Goal: Task Accomplishment & Management: Manage account settings

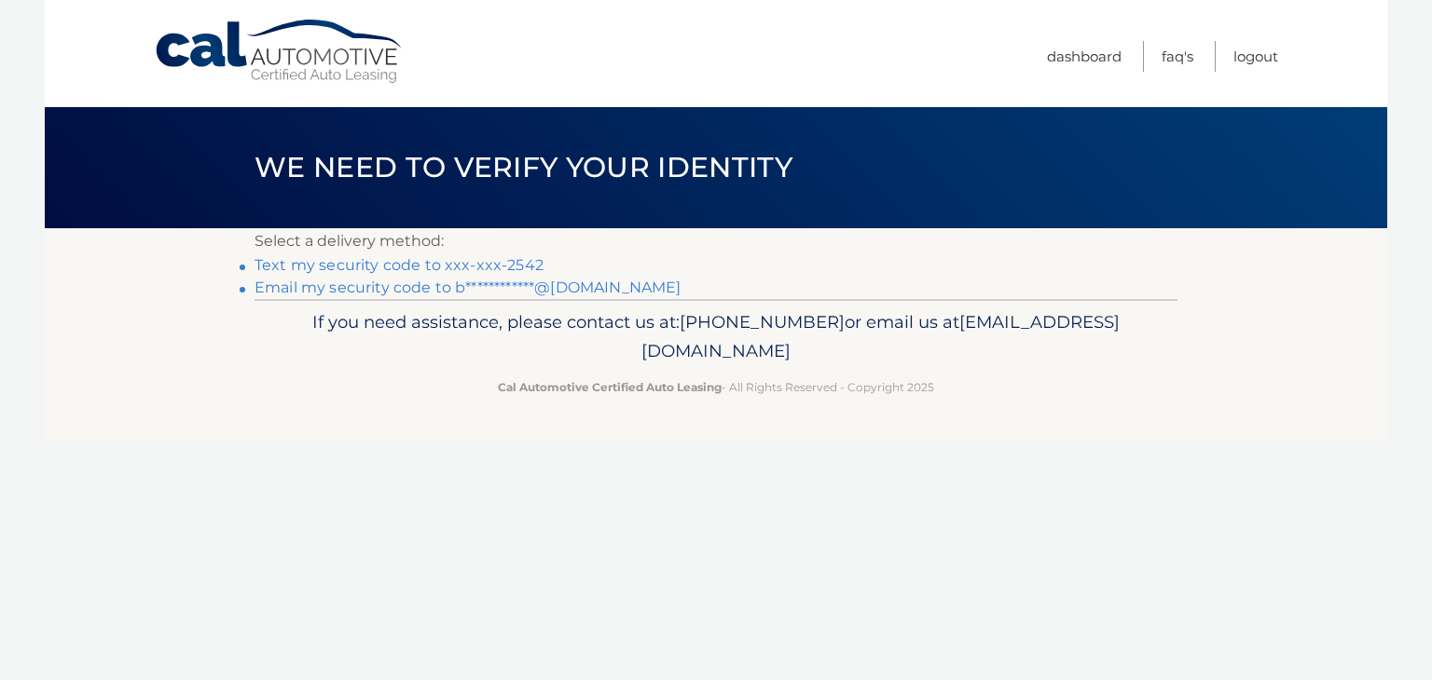
click at [315, 262] on link "Text my security code to xxx-xxx-2542" at bounding box center [398, 265] width 289 height 18
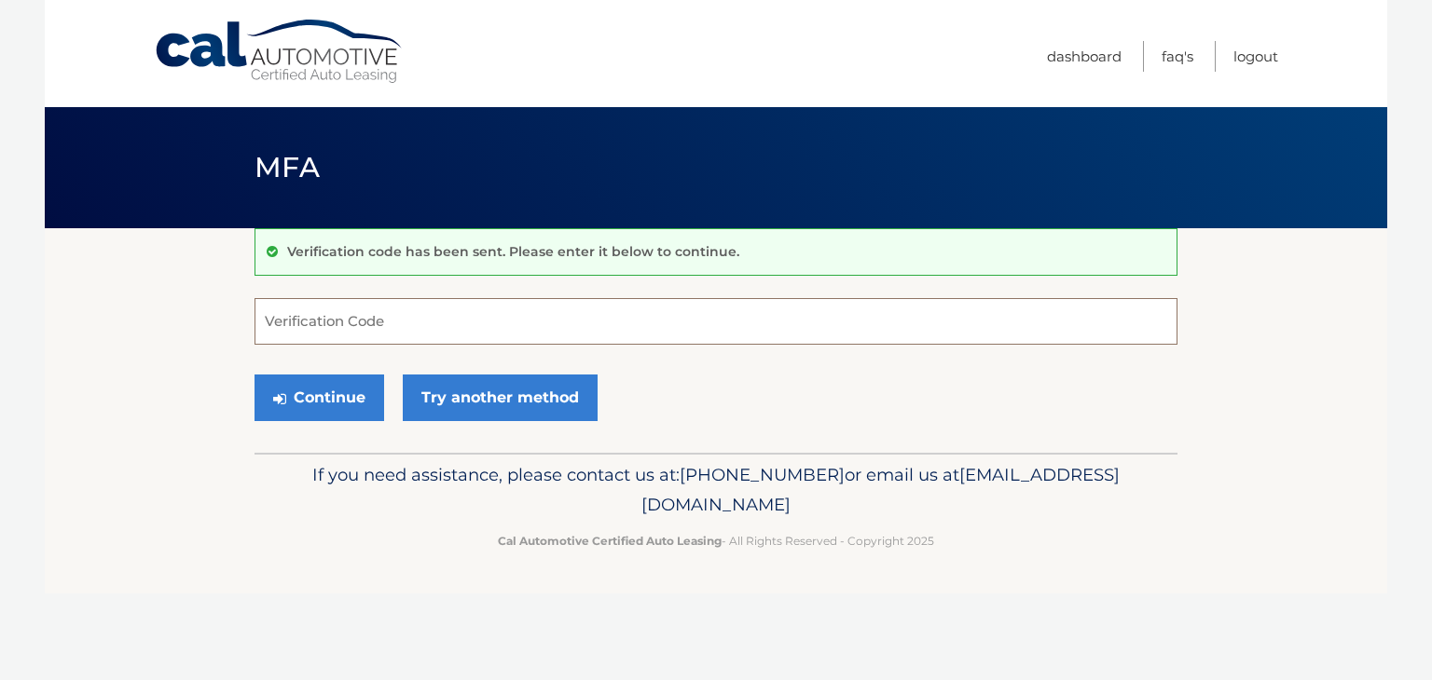
click at [356, 327] on input "Verification Code" at bounding box center [715, 321] width 923 height 47
type input "828290"
click at [321, 401] on button "Continue" at bounding box center [319, 398] width 130 height 47
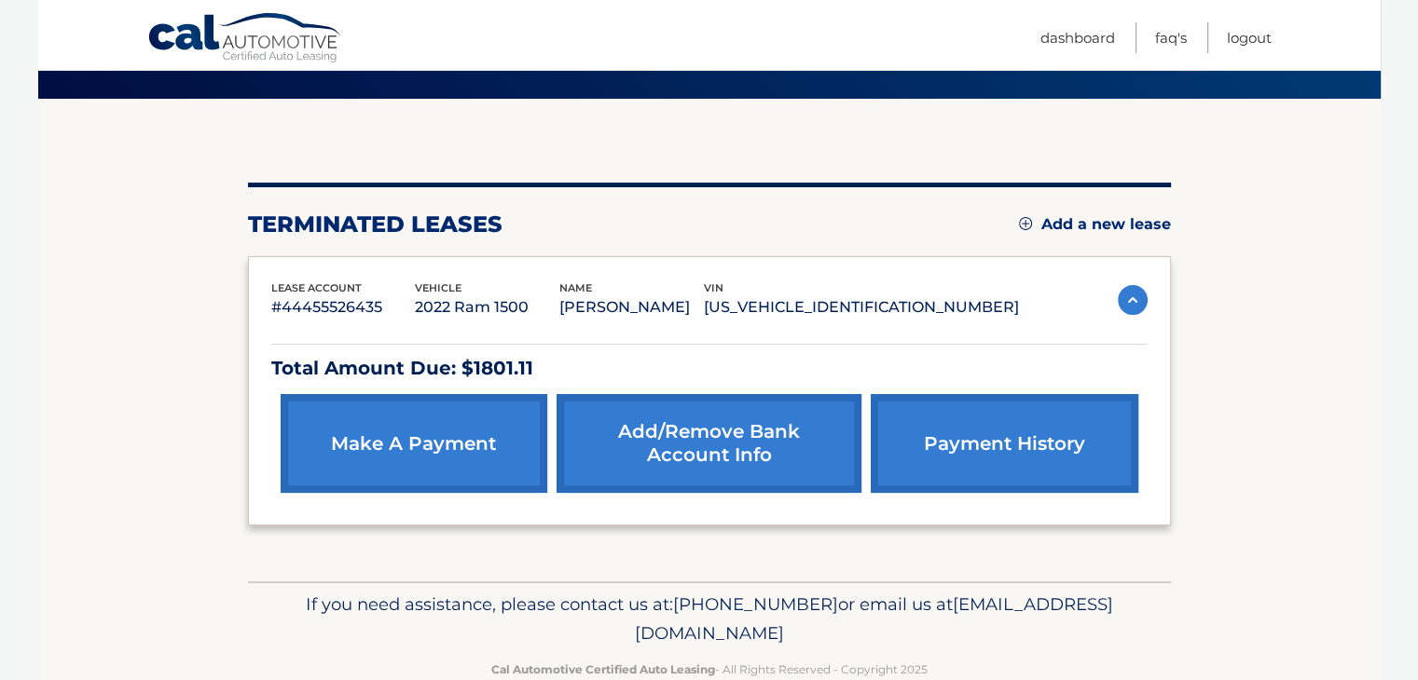
scroll to position [171, 0]
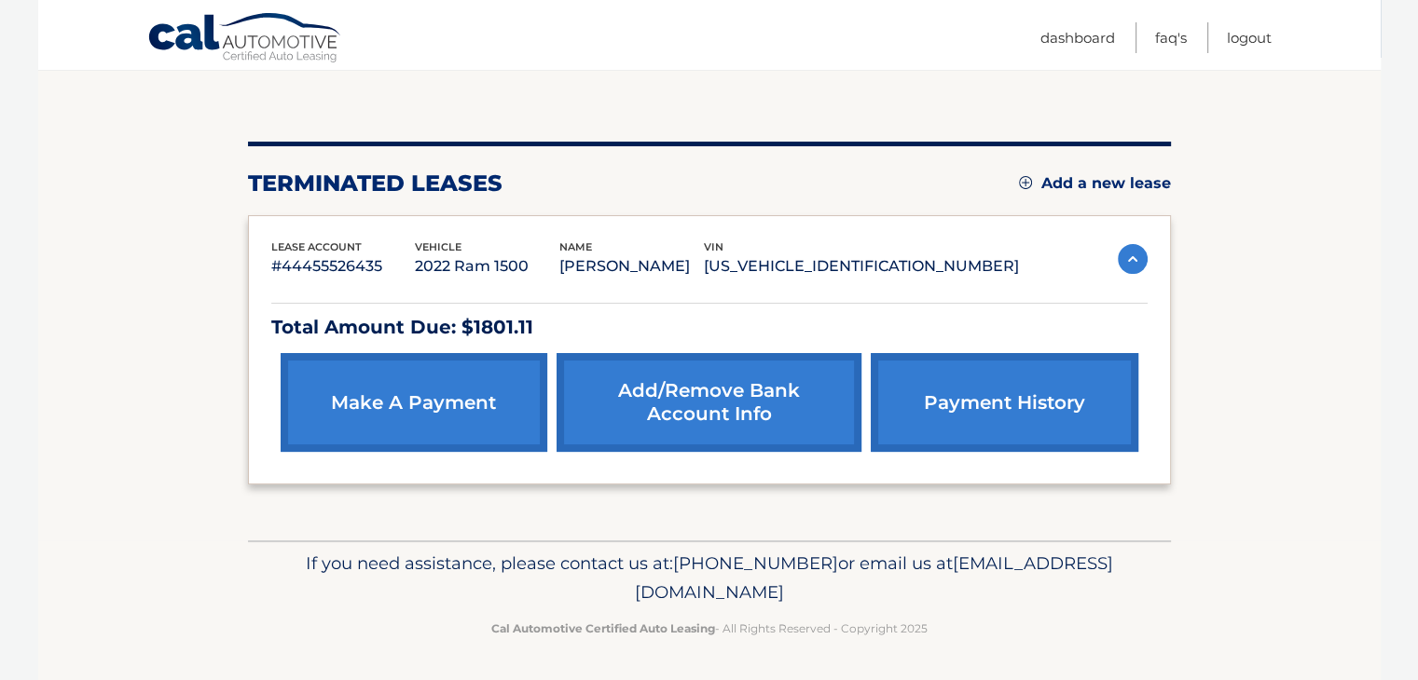
click at [830, 411] on link "Add/Remove bank account info" at bounding box center [708, 402] width 305 height 99
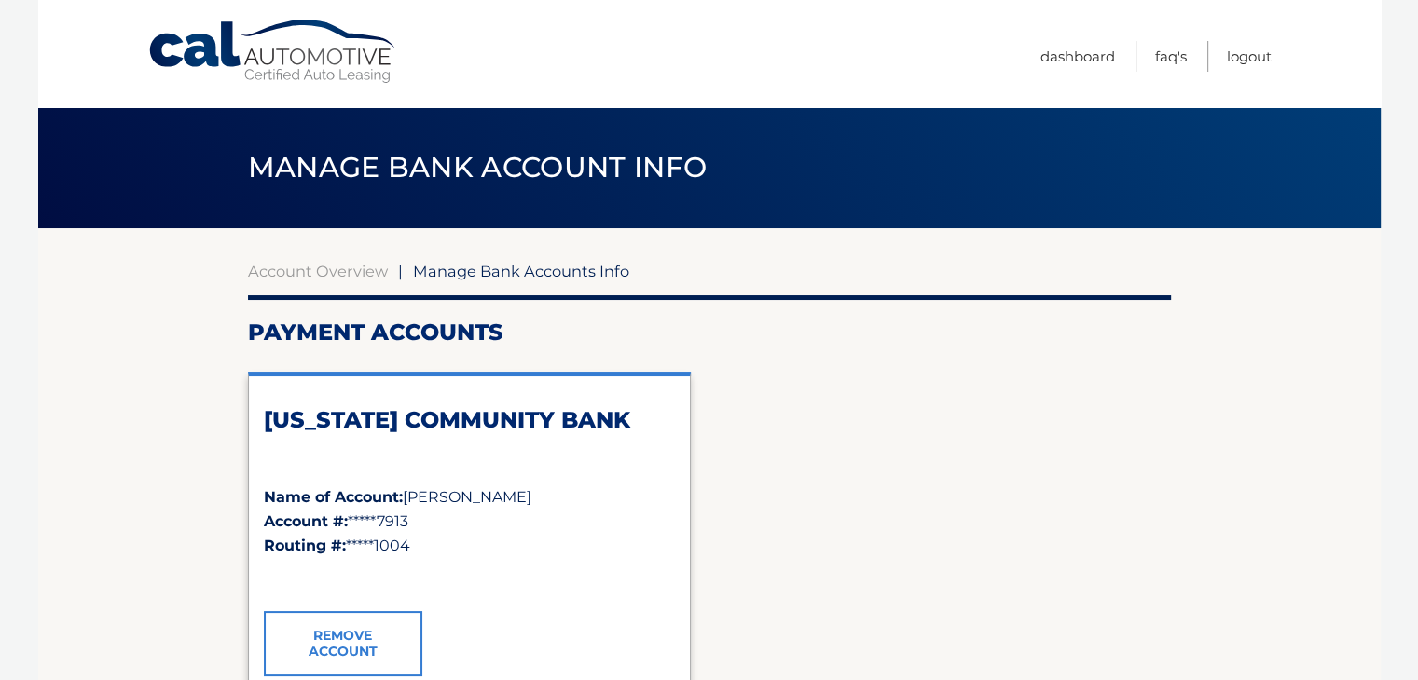
click at [828, 408] on div "[US_STATE] COMMUNITY BANK Name of Account: [PERSON_NAME] Account #: *****7913 R…" at bounding box center [709, 539] width 923 height 365
click at [1074, 55] on link "Dashboard" at bounding box center [1077, 56] width 75 height 31
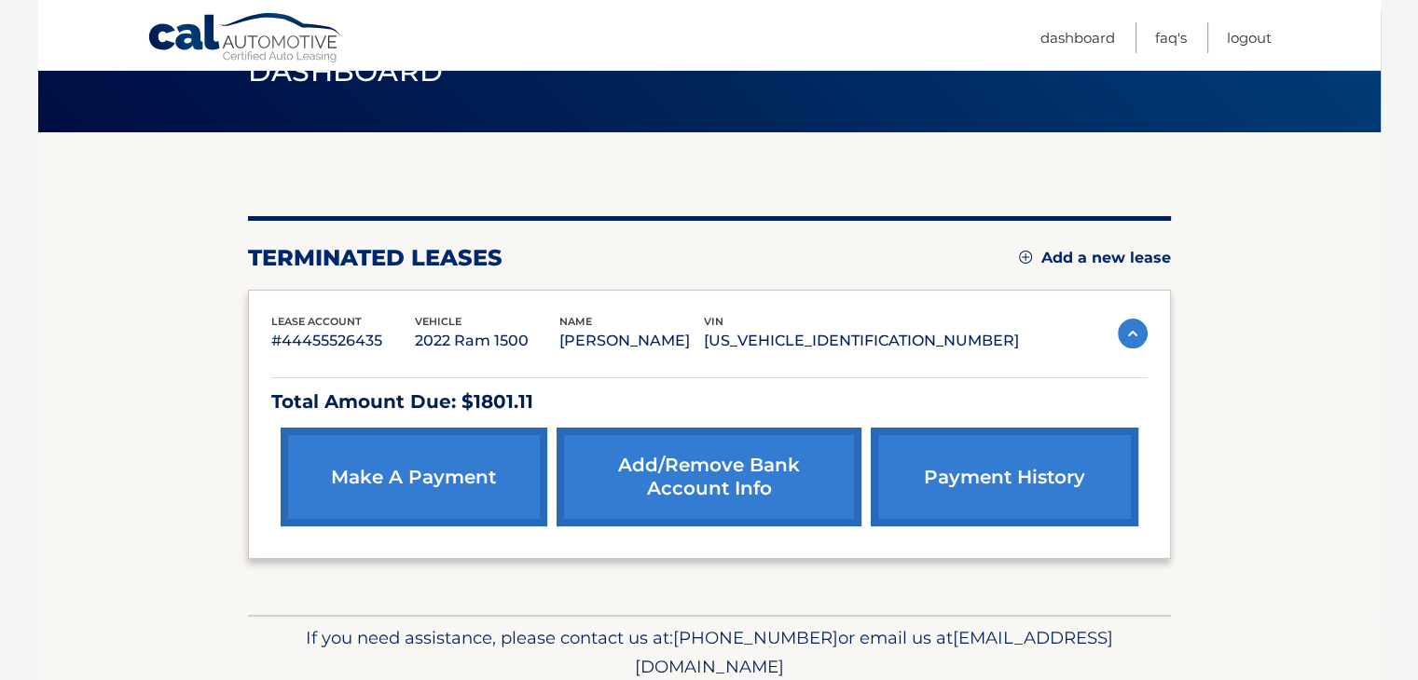
scroll to position [171, 0]
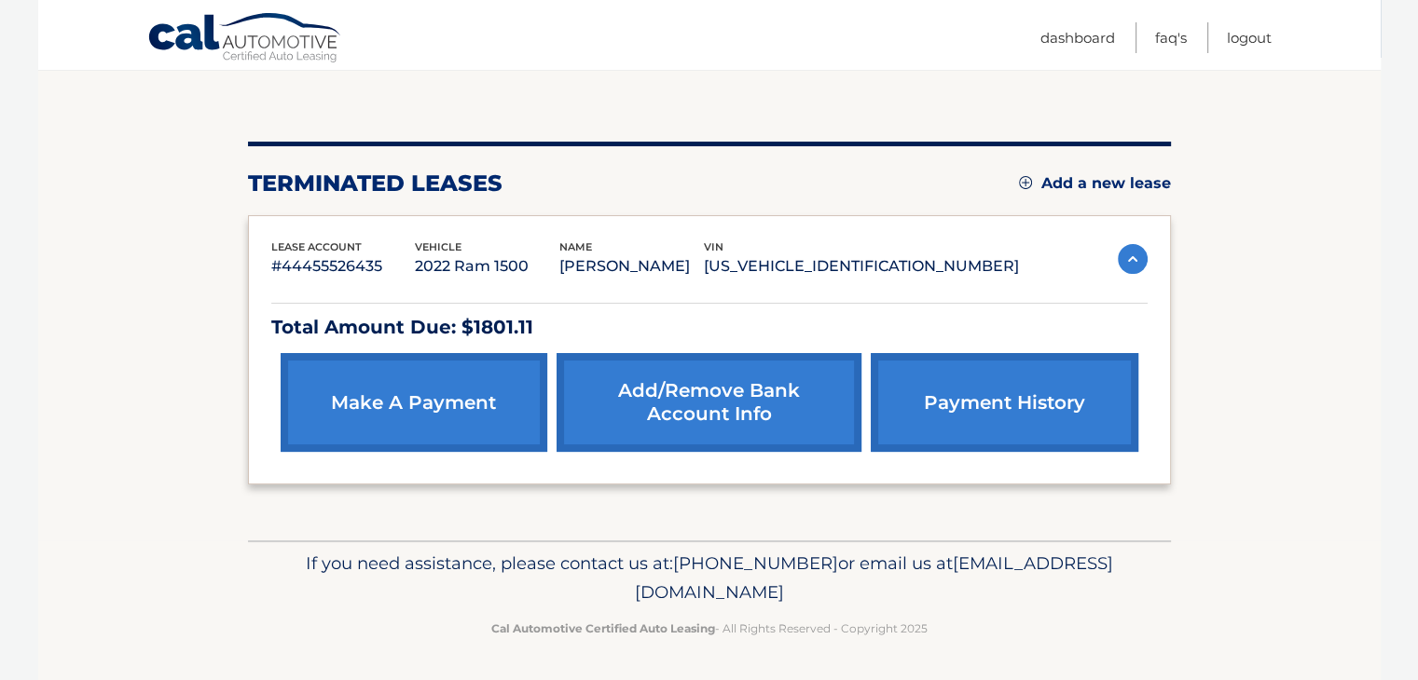
click at [969, 402] on link "payment history" at bounding box center [1004, 402] width 267 height 99
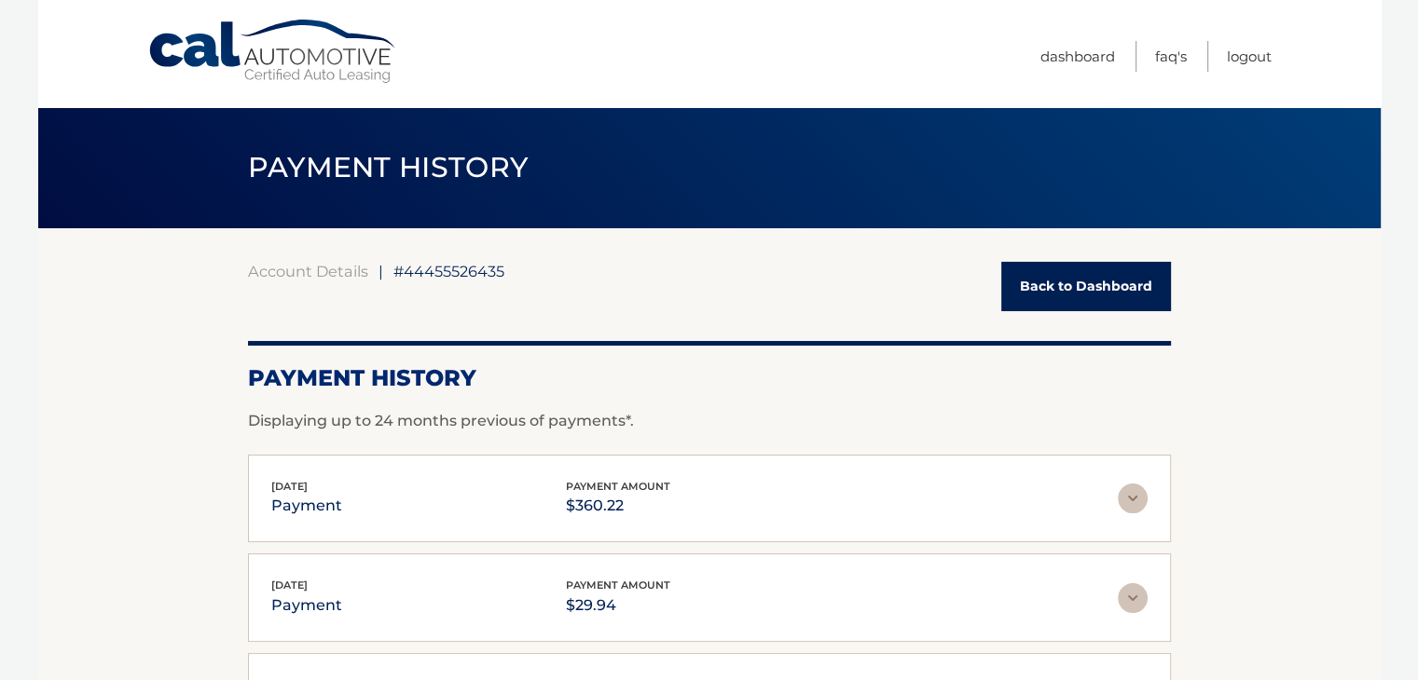
click at [1051, 292] on link "Back to Dashboard" at bounding box center [1086, 286] width 170 height 49
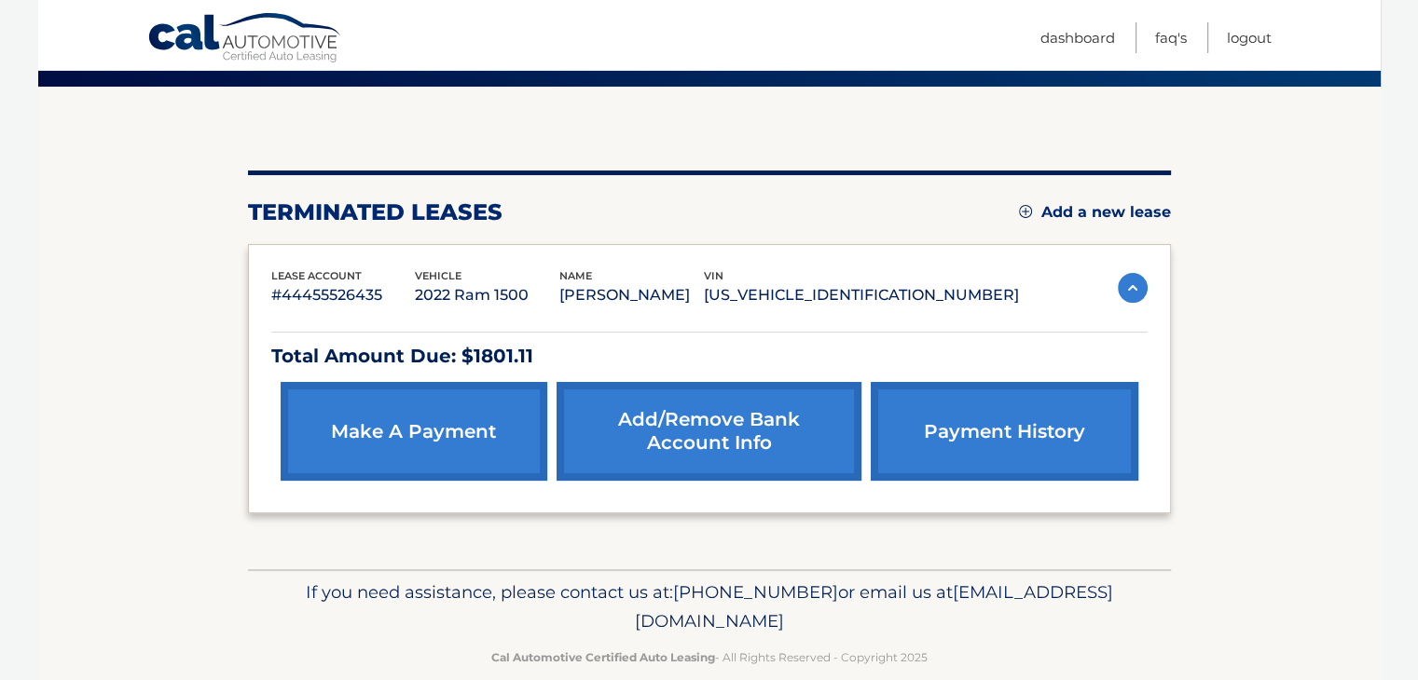
scroll to position [171, 0]
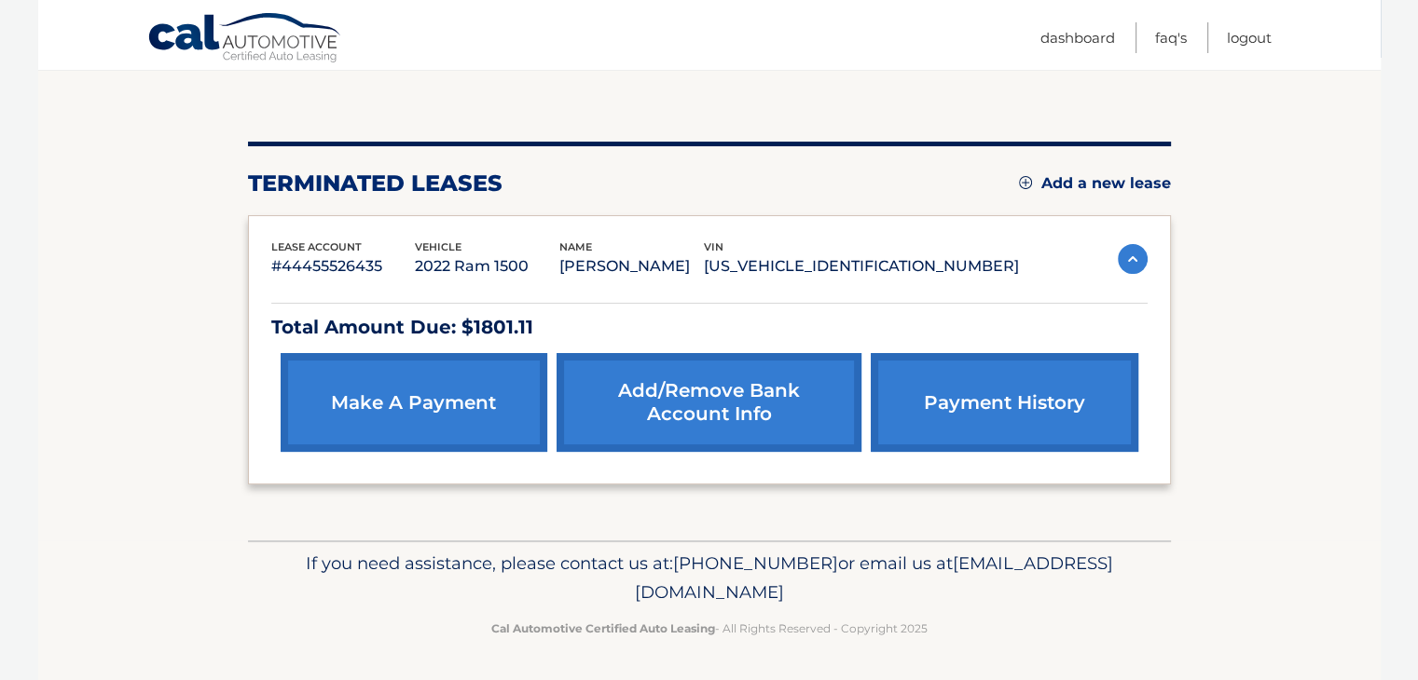
click at [443, 422] on link "make a payment" at bounding box center [414, 402] width 267 height 99
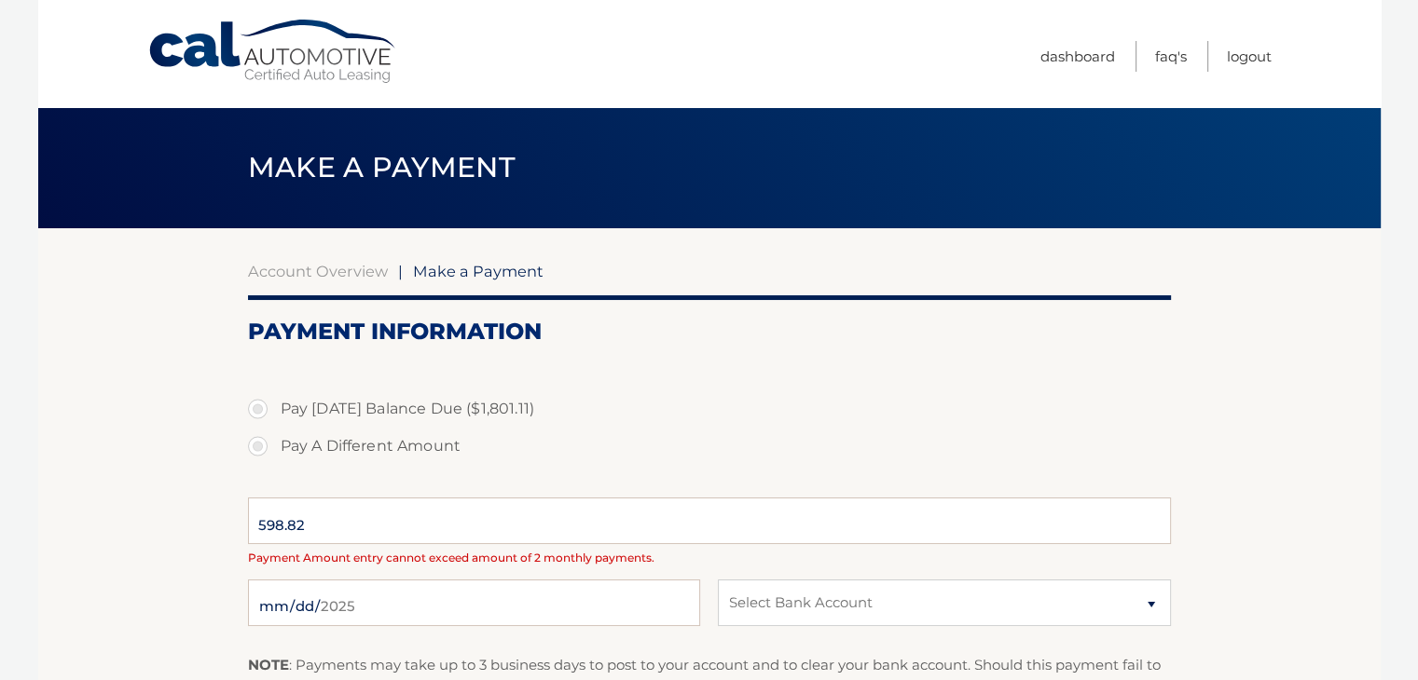
select select "M2Q2NzBiNDMtZmMyYS00ZTEwLWJiZGItNTZjOGVlMjcyZmFm"
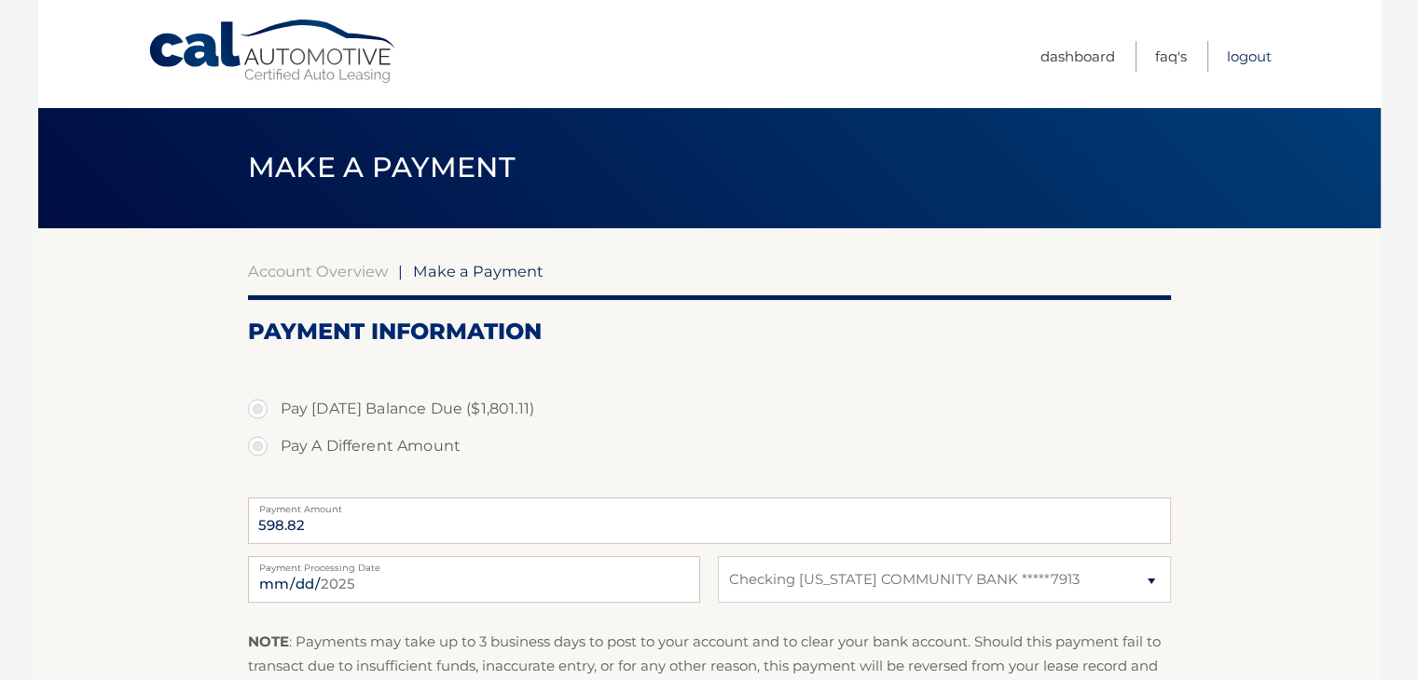
click at [1227, 52] on link "Logout" at bounding box center [1249, 56] width 45 height 31
